Goal: Task Accomplishment & Management: Complete application form

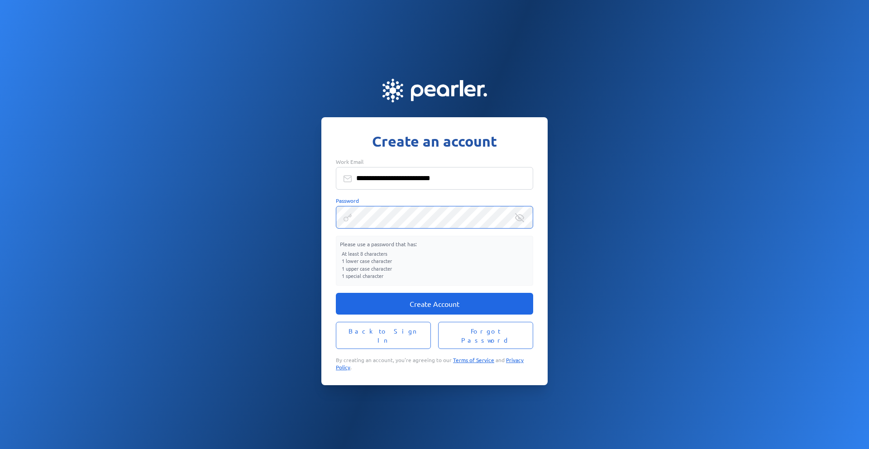
click at [437, 306] on span "Create Account" at bounding box center [434, 303] width 50 height 9
click at [520, 222] on icon at bounding box center [519, 217] width 9 height 9
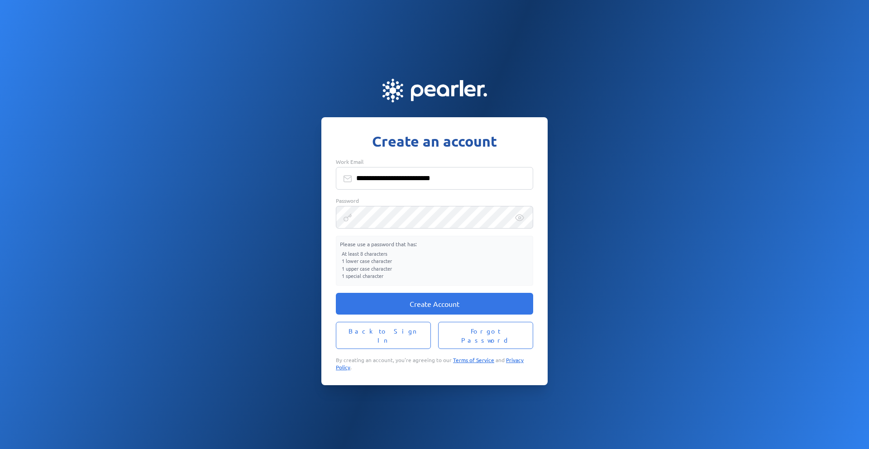
click at [303, 218] on div "**********" at bounding box center [434, 224] width 869 height 321
click at [428, 308] on span "Create Account" at bounding box center [434, 303] width 50 height 9
